Goal: Task Accomplishment & Management: Use online tool/utility

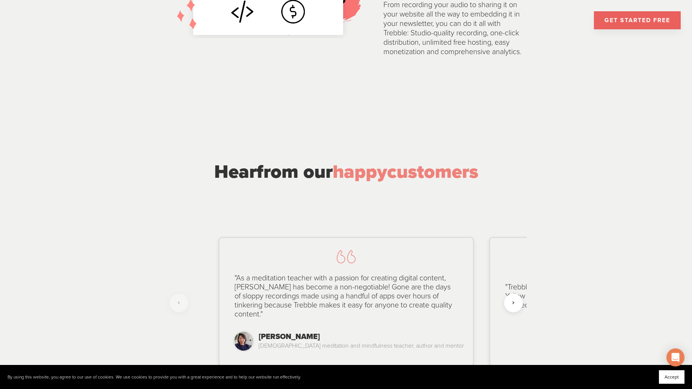
scroll to position [1508, 0]
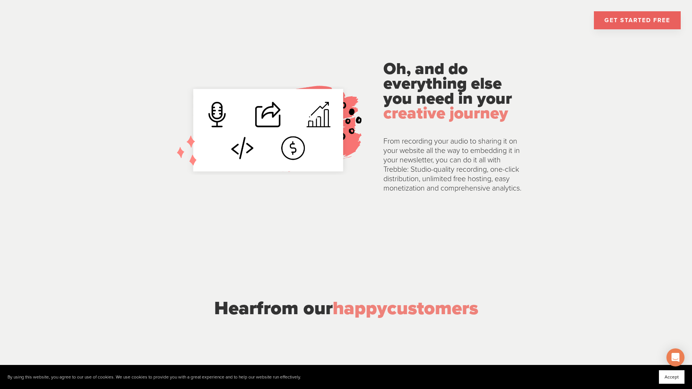
click at [651, 19] on link "GET STARTED FREE" at bounding box center [637, 20] width 87 height 18
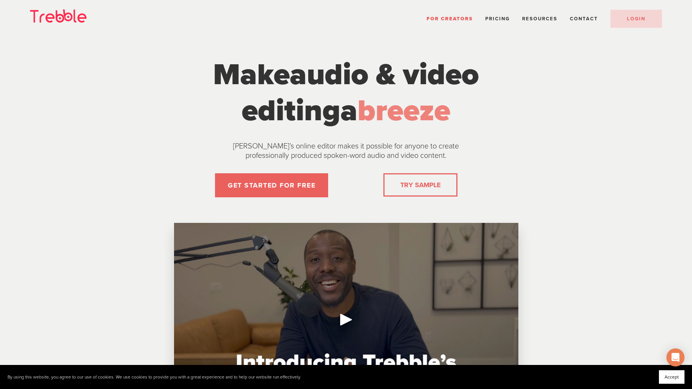
click at [445, 17] on span "For Creators" at bounding box center [449, 19] width 46 height 6
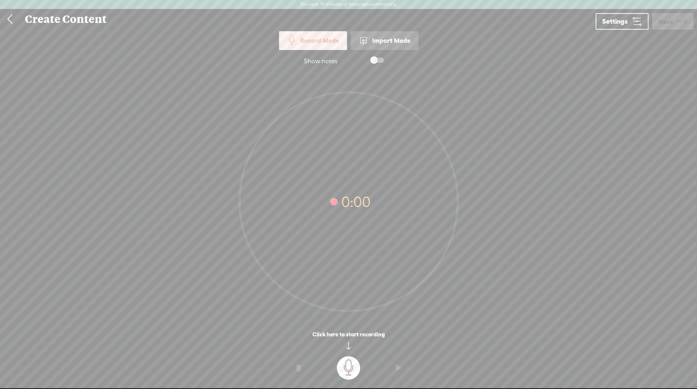
click at [11, 22] on link at bounding box center [9, 19] width 19 height 20
click at [8, 17] on link at bounding box center [9, 19] width 19 height 20
click at [9, 18] on link at bounding box center [9, 19] width 19 height 20
click at [637, 28] on link "Settings" at bounding box center [622, 21] width 53 height 17
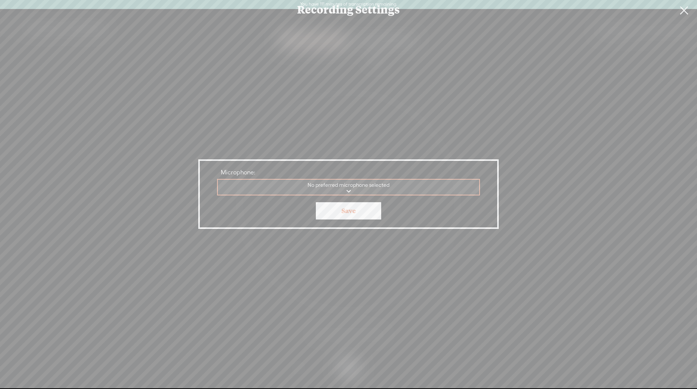
click at [687, 11] on link at bounding box center [684, 10] width 19 height 21
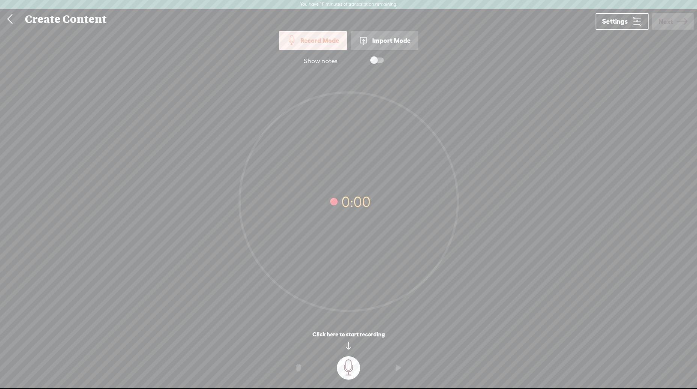
click at [9, 20] on link at bounding box center [9, 19] width 19 height 20
click at [300, 367] on t at bounding box center [298, 368] width 5 height 23
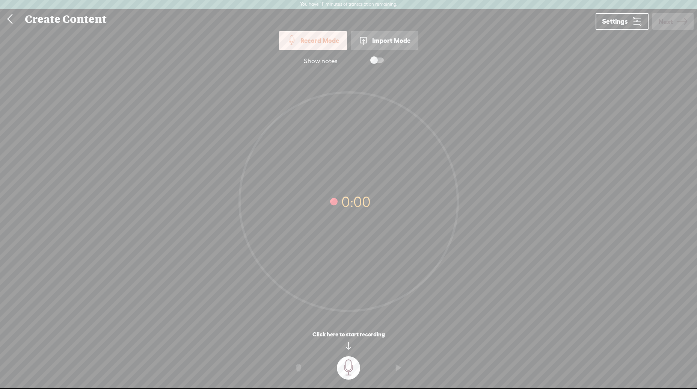
click at [299, 367] on t at bounding box center [298, 368] width 5 height 23
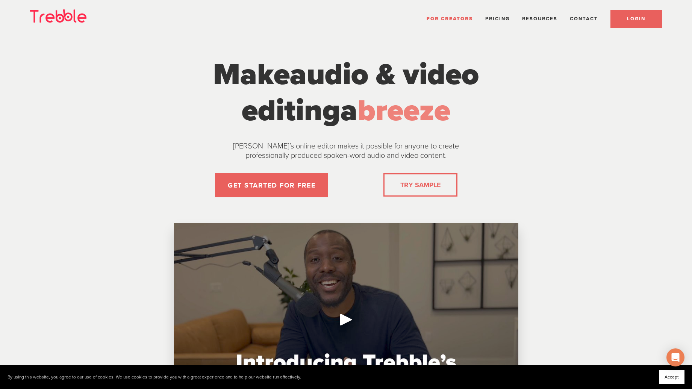
click at [622, 20] on link "LOGIN" at bounding box center [635, 19] width 51 height 18
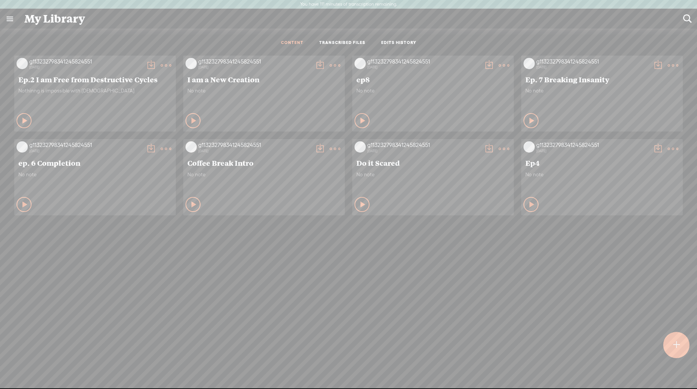
click at [404, 39] on ul "CONTENT TRANSCRIBED FILES EDITS HISTORY" at bounding box center [348, 43] width 199 height 18
click at [395, 42] on link "EDITS HISTORY" at bounding box center [398, 43] width 35 height 6
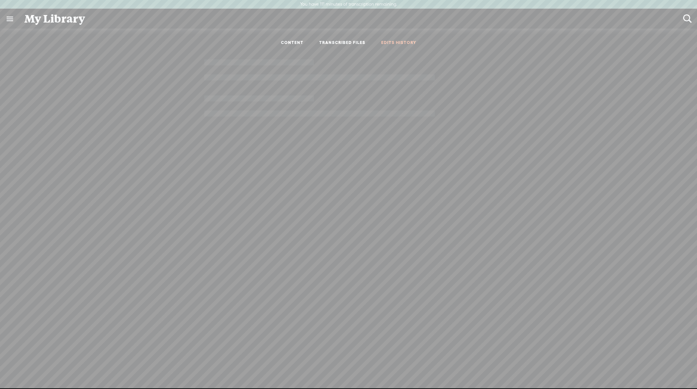
click at [351, 42] on link "TRANSCRIBED FILES" at bounding box center [342, 43] width 46 height 6
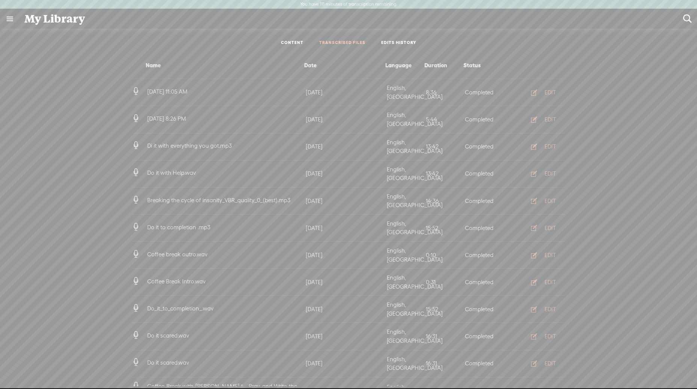
click at [292, 42] on link "CONTENT" at bounding box center [292, 43] width 23 height 6
